Goal: Task Accomplishment & Management: Complete application form

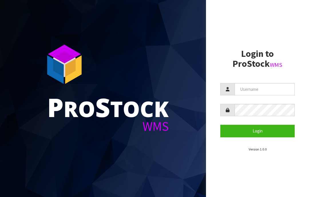
click at [261, 89] on input "text" at bounding box center [264, 89] width 60 height 12
type input "JGBIMPORTS"
click at [254, 132] on button "Login" at bounding box center [257, 131] width 74 height 12
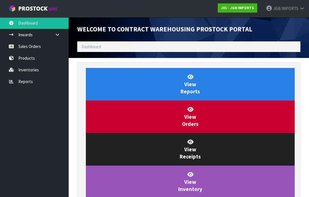
scroll to position [337, 232]
click at [13, 46] on icon at bounding box center [11, 46] width 5 height 4
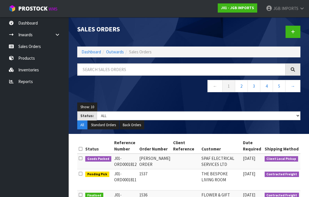
click at [291, 33] on icon at bounding box center [293, 32] width 4 height 4
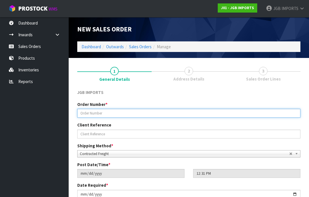
click at [93, 115] on input "text" at bounding box center [188, 113] width 223 height 9
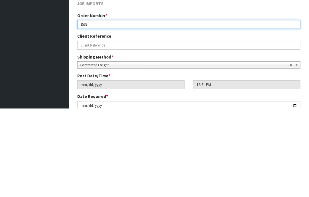
type input "1538"
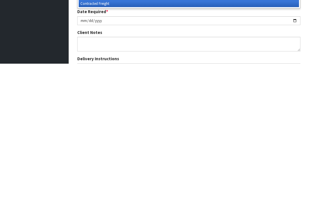
scroll to position [42, 0]
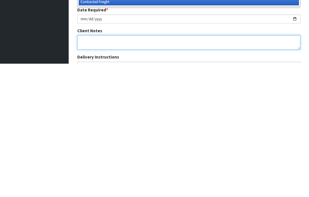
click at [84, 169] on textarea at bounding box center [188, 176] width 223 height 15
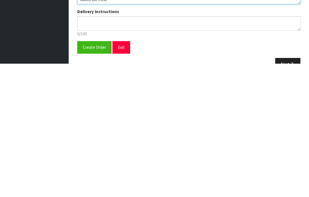
scroll to position [103, 0]
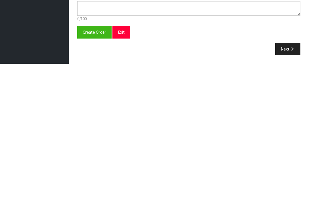
type textarea "PLEASE TAKE EXTRA CARE TO ENSURE THE FLOWERS…PARTICULARLY THE WHITE ONES…ARE KE…"
click at [94, 163] on span "Create Order" at bounding box center [94, 165] width 23 height 5
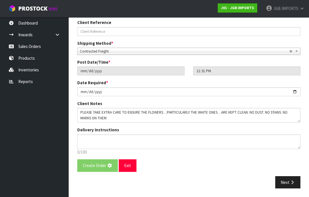
scroll to position [0, 0]
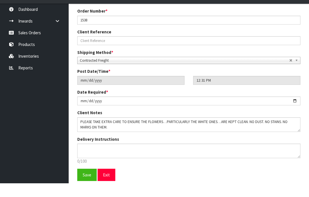
scroll to position [100, 0]
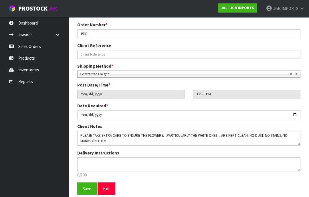
click at [90, 186] on span "Save" at bounding box center [87, 188] width 9 height 5
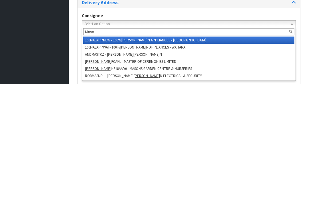
type input "[PERSON_NAME]"
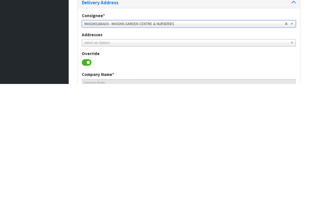
type input "[GEOGRAPHIC_DATA] & NURSERIES"
type input "[STREET_ADDRESS]"
type input "3883"
type input "TE AWAMUTU"
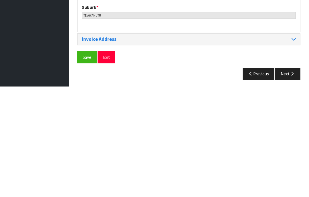
click at [88, 165] on span "Save" at bounding box center [87, 167] width 9 height 5
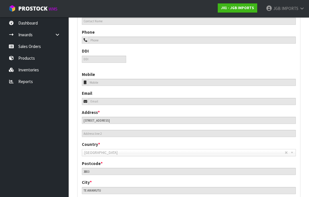
scroll to position [255, 0]
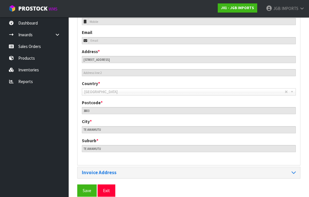
click at [89, 188] on span "Save" at bounding box center [87, 190] width 9 height 5
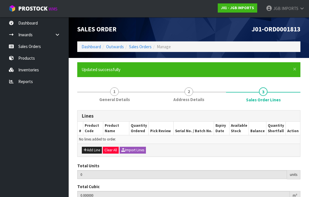
click at [95, 147] on button "Add Line" at bounding box center [92, 150] width 20 height 7
type input "0"
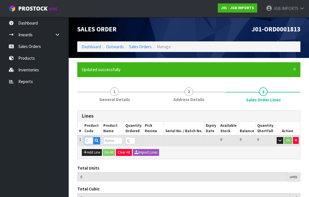
click at [92, 140] on input "text" at bounding box center [88, 140] width 9 height 7
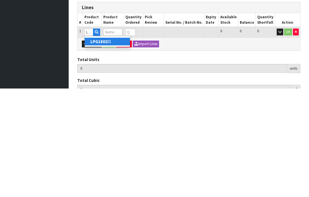
click at [113, 146] on link "LPG1802 01" at bounding box center [107, 150] width 45 height 8
type input "LPG180201"
type input "0.000000"
type input "0.000"
type input "JEANS PLANTER W TOOLS"
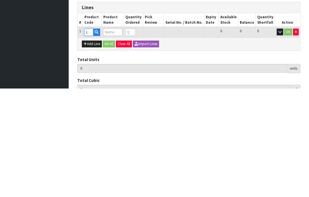
type input "0"
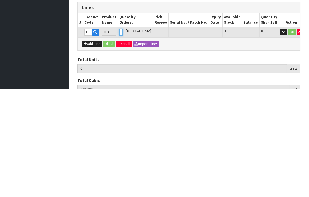
click at [123, 137] on input "0" at bounding box center [120, 140] width 3 height 7
type input "0"
type input "1"
type input "0.00646"
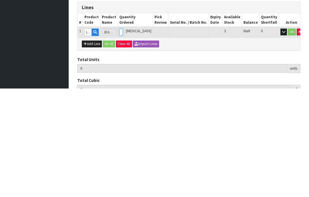
type input "1.35"
type input "1"
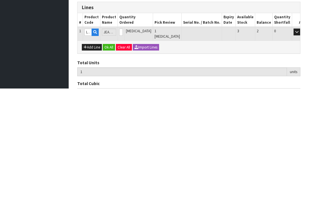
click at [301, 137] on button "OK" at bounding box center [305, 140] width 8 height 7
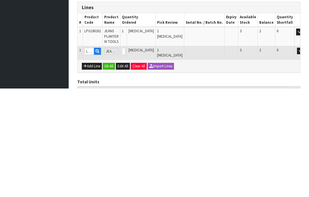
scroll to position [66, 0]
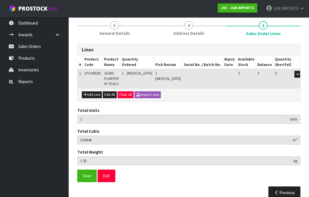
click at [95, 95] on button "Add Line" at bounding box center [92, 94] width 20 height 7
type input "0"
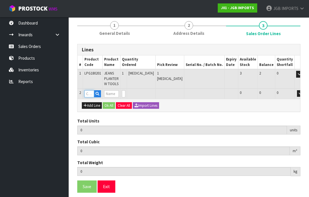
click at [92, 92] on input "text" at bounding box center [89, 93] width 10 height 7
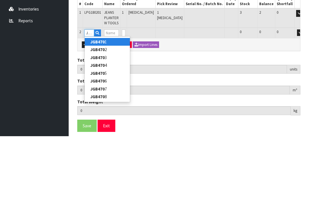
type input "JGB4701"
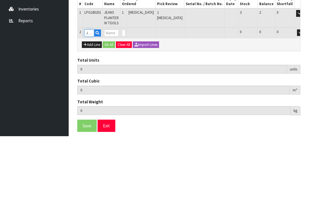
type input "1"
type input "0.00646"
type input "1.35"
type input "[PERSON_NAME]"
type input "0"
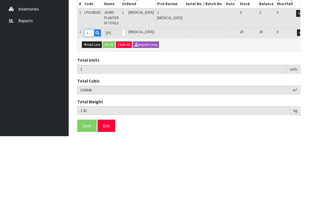
type input "JGB4701"
click at [125, 90] on input "0" at bounding box center [123, 93] width 3 height 7
type input "0"
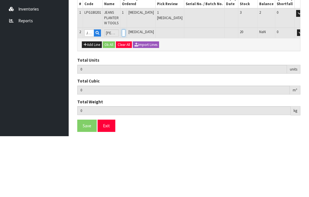
type input "5"
type input "0.055124"
type input "1.39"
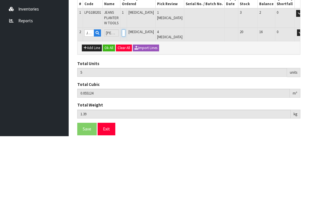
type input "4"
click at [299, 92] on icon "button" at bounding box center [300, 94] width 3 height 4
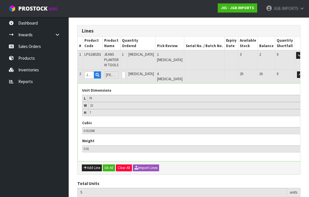
click at [299, 74] on icon "button" at bounding box center [300, 75] width 3 height 4
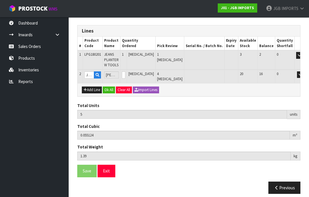
click at [304, 75] on button "OK" at bounding box center [308, 74] width 8 height 7
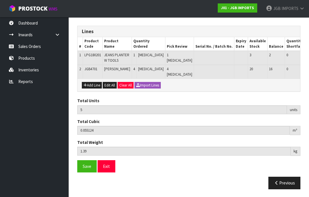
click at [95, 84] on button "Add Line" at bounding box center [92, 85] width 20 height 7
type input "0"
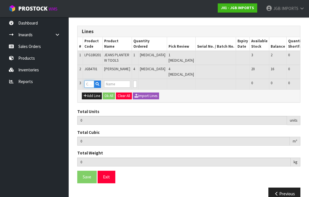
click at [93, 84] on input "text" at bounding box center [89, 84] width 10 height 7
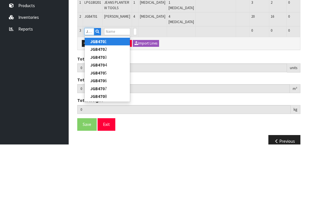
type input "JGB4702"
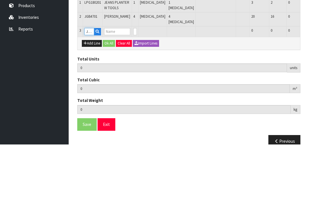
type input "5"
type input "0.055124"
type input "1.39"
type input "Pink Rose"
type input "0"
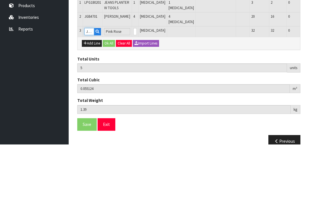
type input "JGB4702"
click at [136, 81] on input "0" at bounding box center [134, 84] width 3 height 7
type input "0"
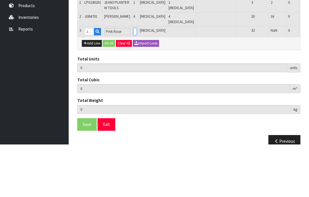
type input "9"
type input "0.103788"
type input "1.43"
type input "4"
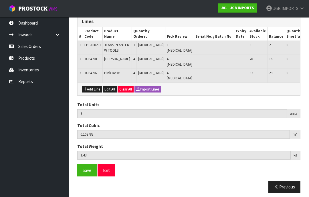
click at [97, 86] on button "Add Line" at bounding box center [92, 89] width 20 height 7
type input "0"
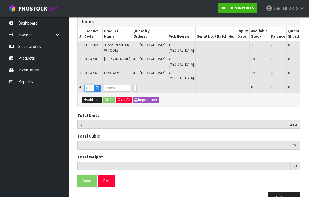
click at [91, 85] on input "text" at bounding box center [89, 88] width 10 height 7
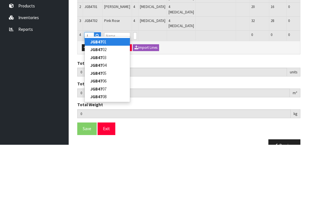
type input "JGB4703"
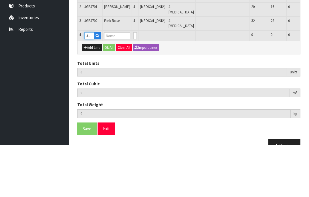
type input "9"
type input "0.103788"
type input "1.43"
type input "[PERSON_NAME]"
type input "0"
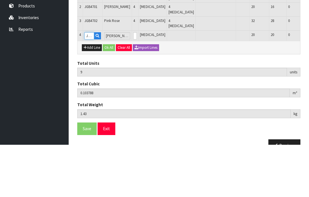
type input "JGB4703"
click at [134, 85] on input "0" at bounding box center [134, 88] width 3 height 7
type input "0"
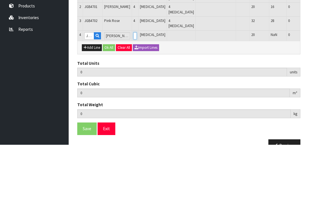
type input "13"
type input "0.152452"
type input "1.47"
type input "4"
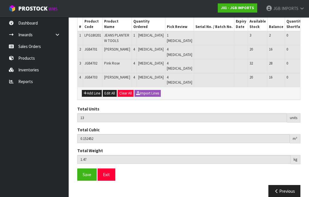
click at [94, 90] on button "Add Line" at bounding box center [92, 93] width 20 height 7
type input "0"
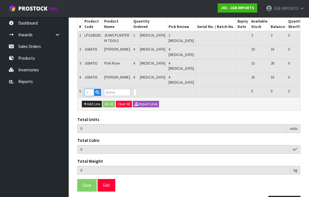
click at [92, 89] on input "text" at bounding box center [89, 92] width 10 height 7
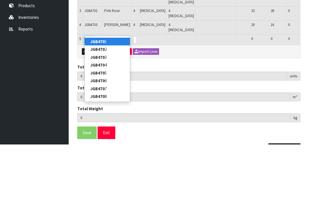
type input "JGB4704"
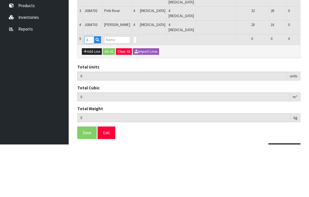
type input "13"
type input "0.152452"
type input "1.47"
type input "RED ROSE"
type input "0"
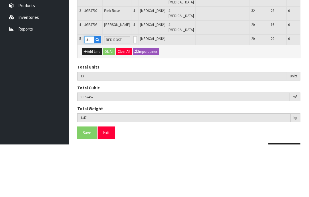
type input "JGB4704"
click at [135, 89] on input "0" at bounding box center [134, 92] width 3 height 7
type input "0"
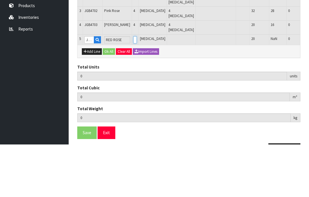
type input "17"
type input "0.201116"
type input "1.51"
type input "4"
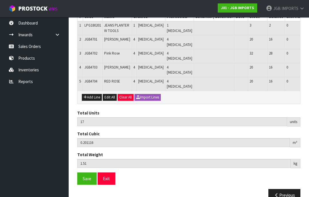
click at [93, 94] on button "Add Line" at bounding box center [92, 97] width 20 height 7
type input "0"
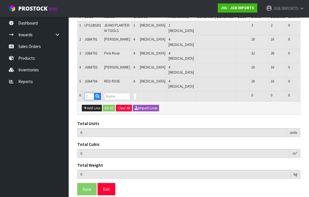
click at [93, 93] on input "text" at bounding box center [89, 96] width 10 height 7
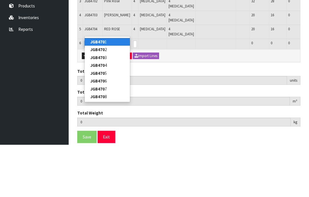
type input "JGB4705"
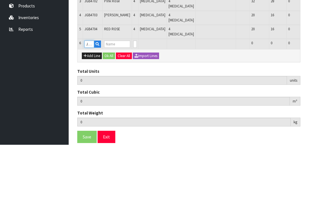
type input "17"
type input "0.201116"
type input "1.51"
type input "Light Blue Hydrangea"
type input "0"
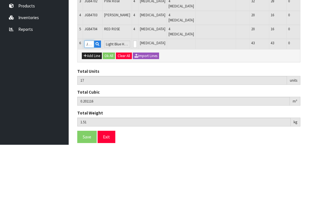
type input "JGB4705"
click at [136, 93] on input "0" at bounding box center [134, 96] width 3 height 7
type input "0"
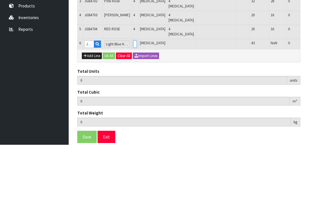
type input "21"
type input "0.242516"
type input "1.55"
type input "4"
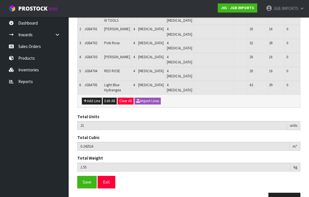
click at [93, 98] on button "Add Line" at bounding box center [92, 101] width 20 height 7
type input "0"
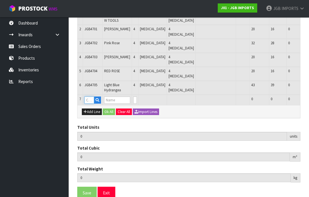
click at [92, 97] on input "text" at bounding box center [89, 100] width 10 height 7
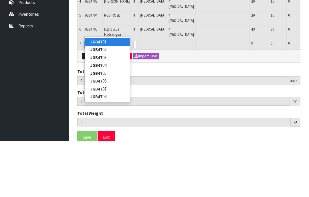
type input "JGB4706"
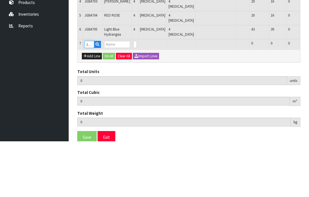
type input "21"
type input "0.242516"
type input "1.55"
type input "Dark Blue Hydrangea"
type input "0"
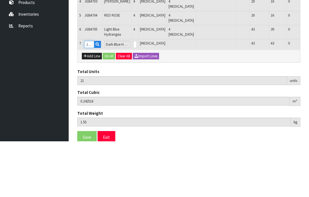
type input "JGB4706"
click at [136, 97] on input "0" at bounding box center [134, 100] width 3 height 7
type input "0"
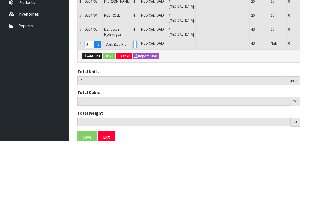
type input "25"
type input "0.283916"
type input "1.59"
type input "4"
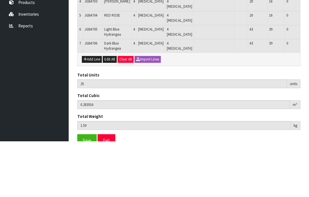
scroll to position [138, 0]
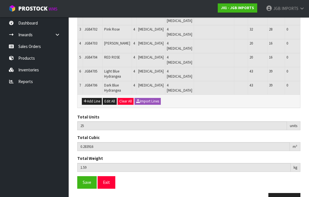
click at [95, 98] on button "Add Line" at bounding box center [92, 101] width 20 height 7
type input "0"
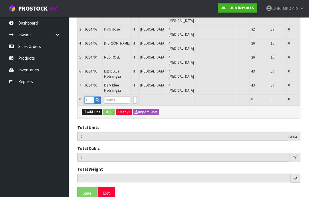
click at [92, 97] on input "text" at bounding box center [89, 100] width 10 height 7
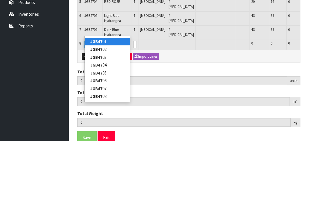
type input "JGB4707"
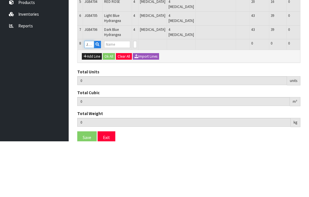
type input "25"
type input "0.283916"
type input "1.59"
type input "Light Green Hydrangea"
type input "0"
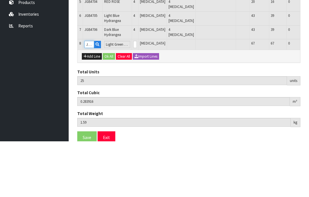
type input "JGB4707"
click at [135, 97] on input "0" at bounding box center [134, 100] width 3 height 7
type input "0"
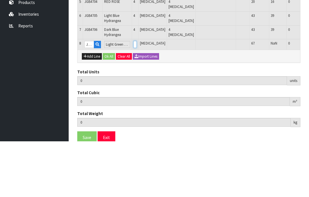
type input "29"
type input "0.325316"
type input "1.63"
type input "4"
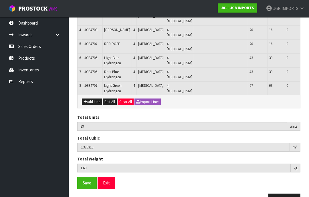
click at [94, 99] on button "Add Line" at bounding box center [92, 102] width 20 height 7
type input "0"
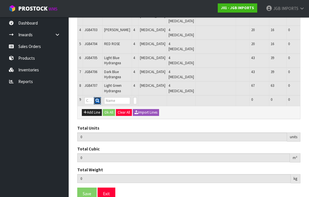
click at [95, 97] on button "button" at bounding box center [97, 100] width 7 height 7
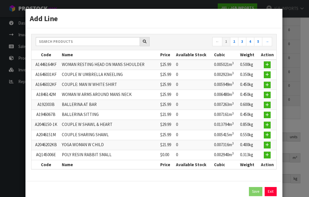
click at [274, 188] on link "Exit" at bounding box center [270, 191] width 12 height 9
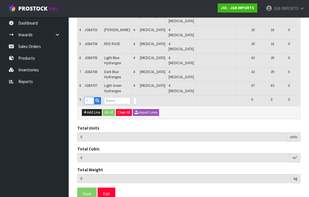
click at [89, 97] on input "text" at bounding box center [89, 100] width 10 height 7
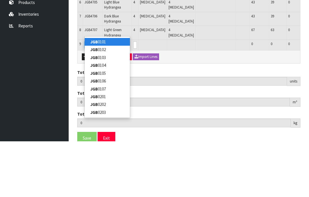
type input "JGB4708"
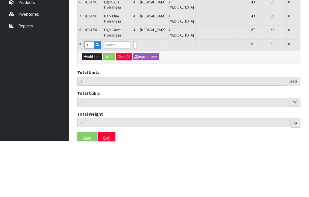
type input "29"
type input "0.325316"
type input "1.63"
type input "White Hydrangea"
type input "0"
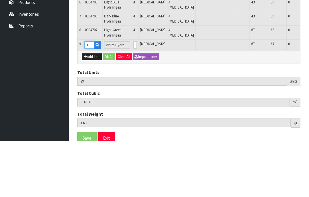
type input "JGB4708"
click at [135, 97] on input "0" at bounding box center [134, 100] width 3 height 7
type input "0"
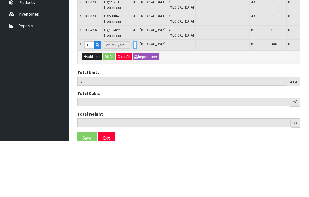
type input "33"
type input "0.366716"
type input "1.67"
type input "4"
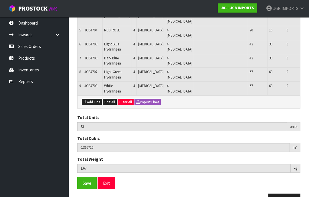
click at [94, 99] on button "Add Line" at bounding box center [92, 102] width 20 height 7
type input "0"
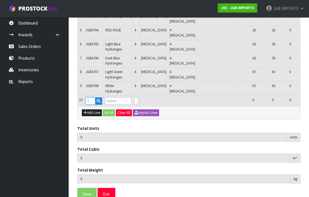
click at [92, 97] on input "text" at bounding box center [90, 100] width 10 height 7
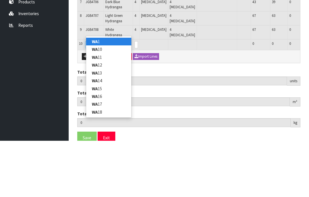
type input "WA17"
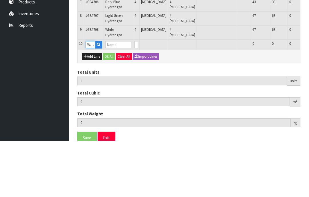
type input "33"
type input "0.366716"
type input "1.67"
type input "BICYCLE IN FRAME"
type input "0"
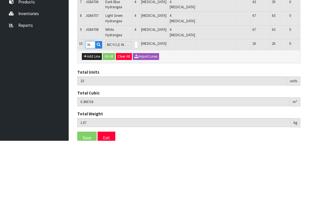
type input "WA17"
click at [136, 97] on input "0" at bounding box center [135, 100] width 3 height 7
type input "0"
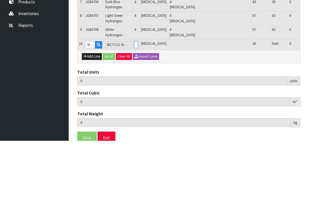
type input "34"
type input "0.376856"
type input "3.295"
type input "1"
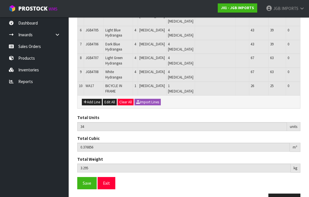
click at [93, 99] on button "Add Line" at bounding box center [92, 102] width 20 height 7
type input "0"
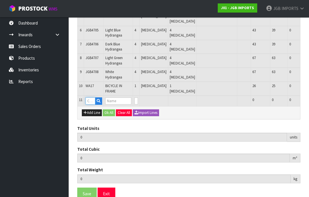
click at [93, 97] on input "text" at bounding box center [90, 100] width 10 height 7
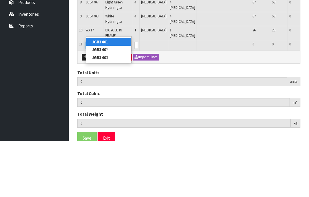
type input "JGB3401"
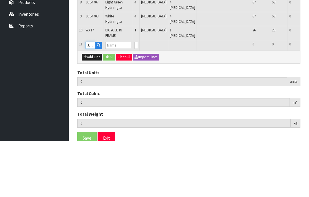
type input "34"
type input "0.376856"
type input "3.295"
type input "WALL KEY HOLDER - HOME"
type input "0"
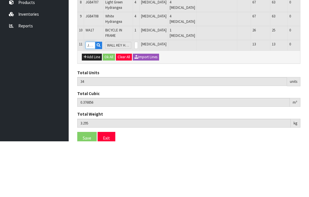
type input "JGB3401"
click at [137, 97] on input "0" at bounding box center [135, 100] width 3 height 7
type input "0"
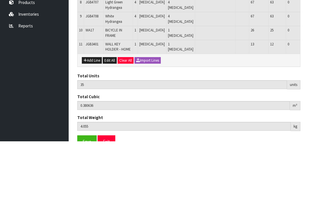
scroll to position [193, 0]
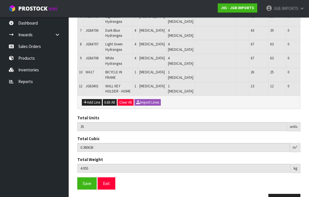
click at [93, 99] on button "Add Line" at bounding box center [92, 102] width 20 height 7
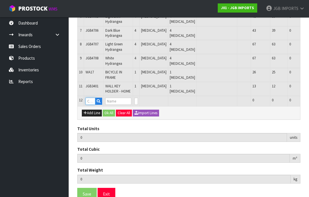
click at [92, 98] on input "text" at bounding box center [90, 101] width 10 height 7
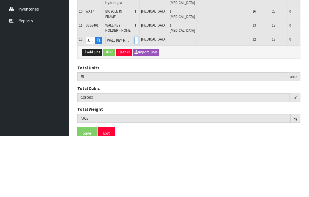
click at [137, 98] on input "0" at bounding box center [135, 101] width 3 height 7
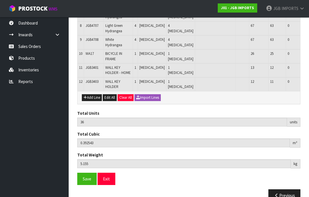
click at [93, 94] on button "Add Line" at bounding box center [92, 97] width 20 height 7
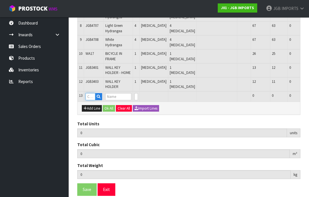
click at [93, 93] on input "text" at bounding box center [90, 96] width 10 height 7
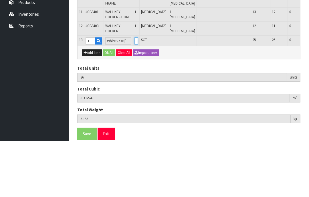
click at [138, 93] on input "0" at bounding box center [135, 96] width 3 height 7
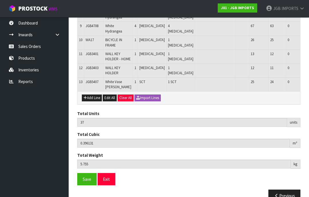
click at [92, 95] on button "Add Line" at bounding box center [92, 98] width 20 height 7
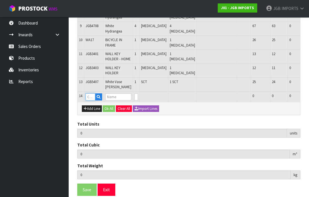
click at [93, 93] on input "text" at bounding box center [90, 96] width 10 height 7
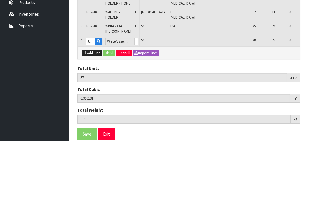
click at [138, 93] on input "0" at bounding box center [135, 96] width 3 height 7
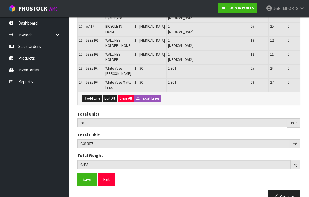
click at [84, 177] on span "Save" at bounding box center [87, 179] width 9 height 5
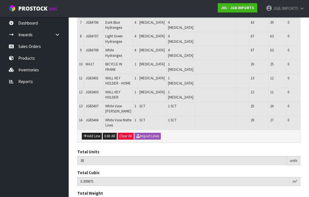
scroll to position [202, 0]
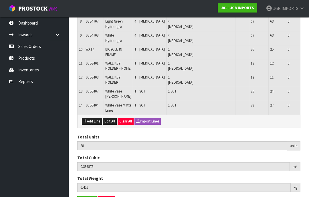
scroll to position [220, 0]
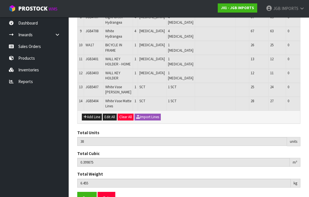
click at [109, 192] on button "Exit" at bounding box center [106, 198] width 18 height 12
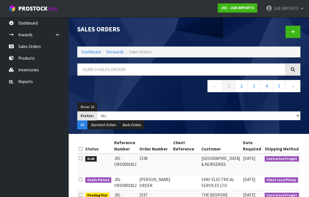
click at [295, 9] on span "IMPORTS" at bounding box center [289, 8] width 17 height 5
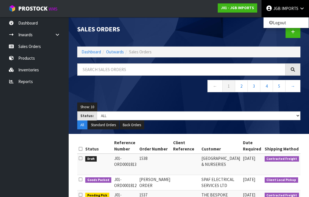
click at [281, 23] on link "Logout" at bounding box center [285, 23] width 45 height 8
